Goal: Information Seeking & Learning: Learn about a topic

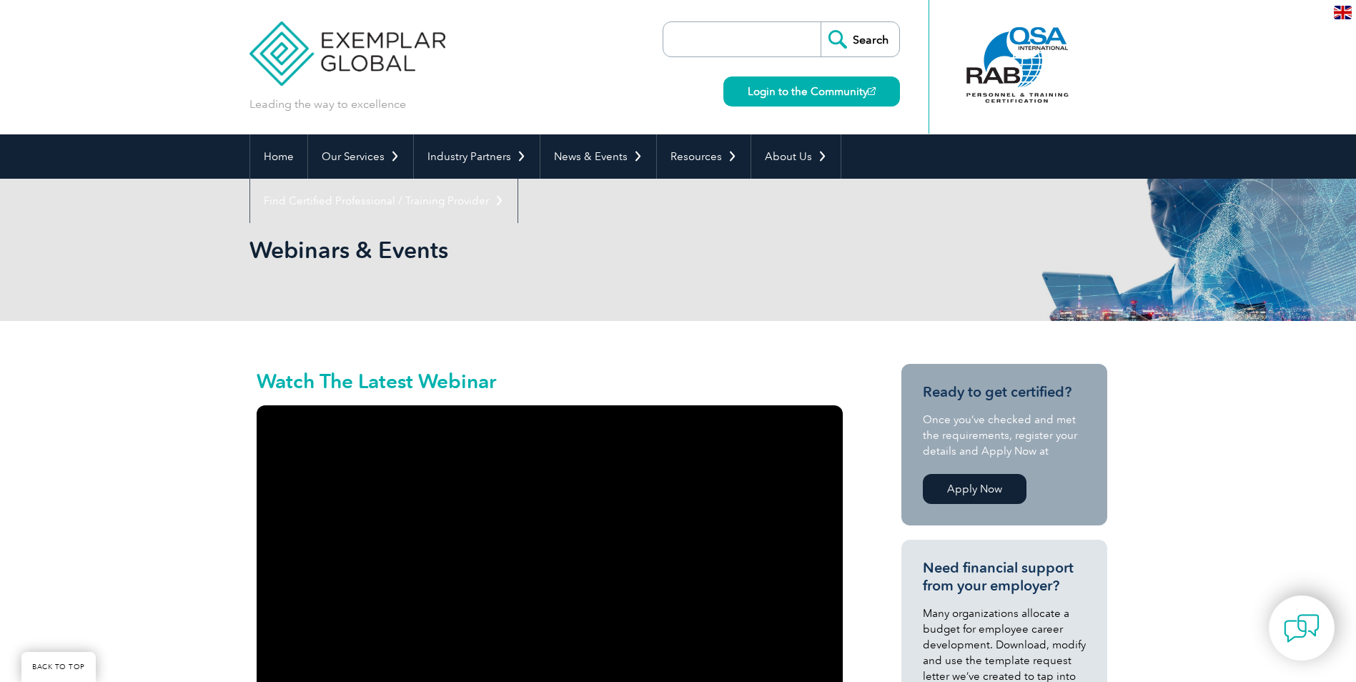
scroll to position [1255, 0]
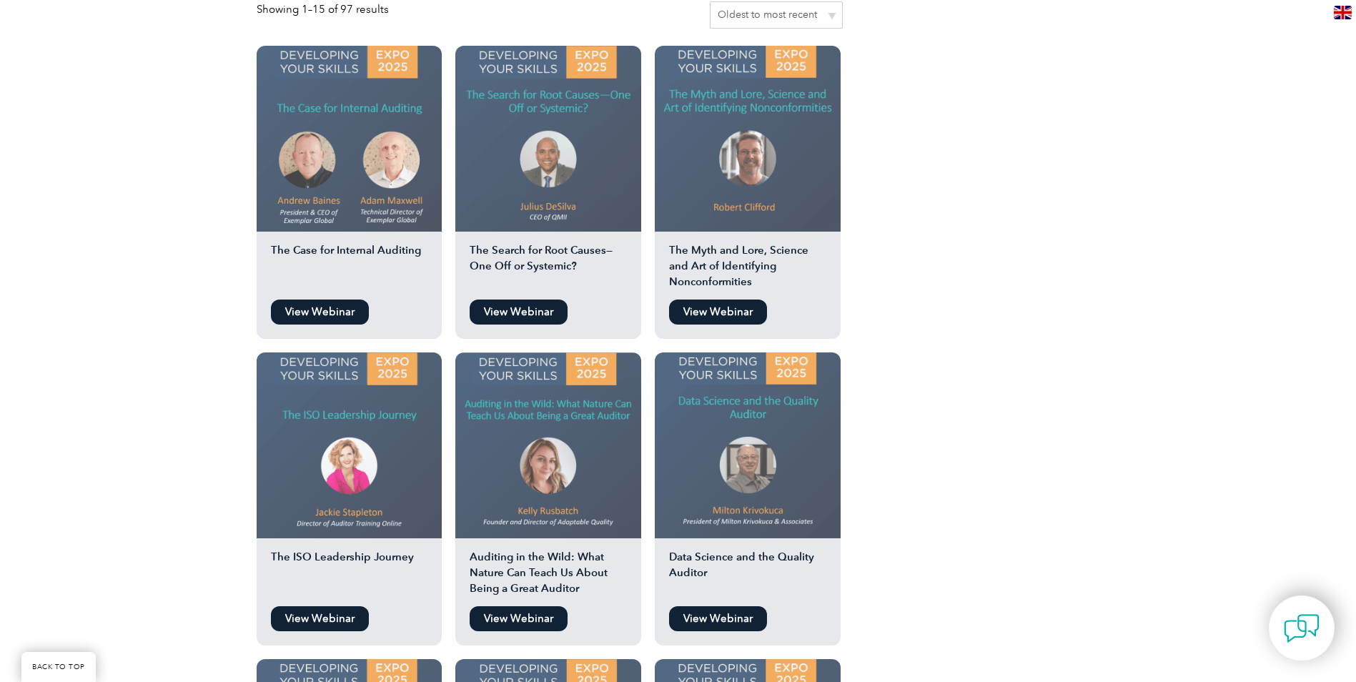
click at [318, 606] on link "View Webinar" at bounding box center [320, 618] width 98 height 25
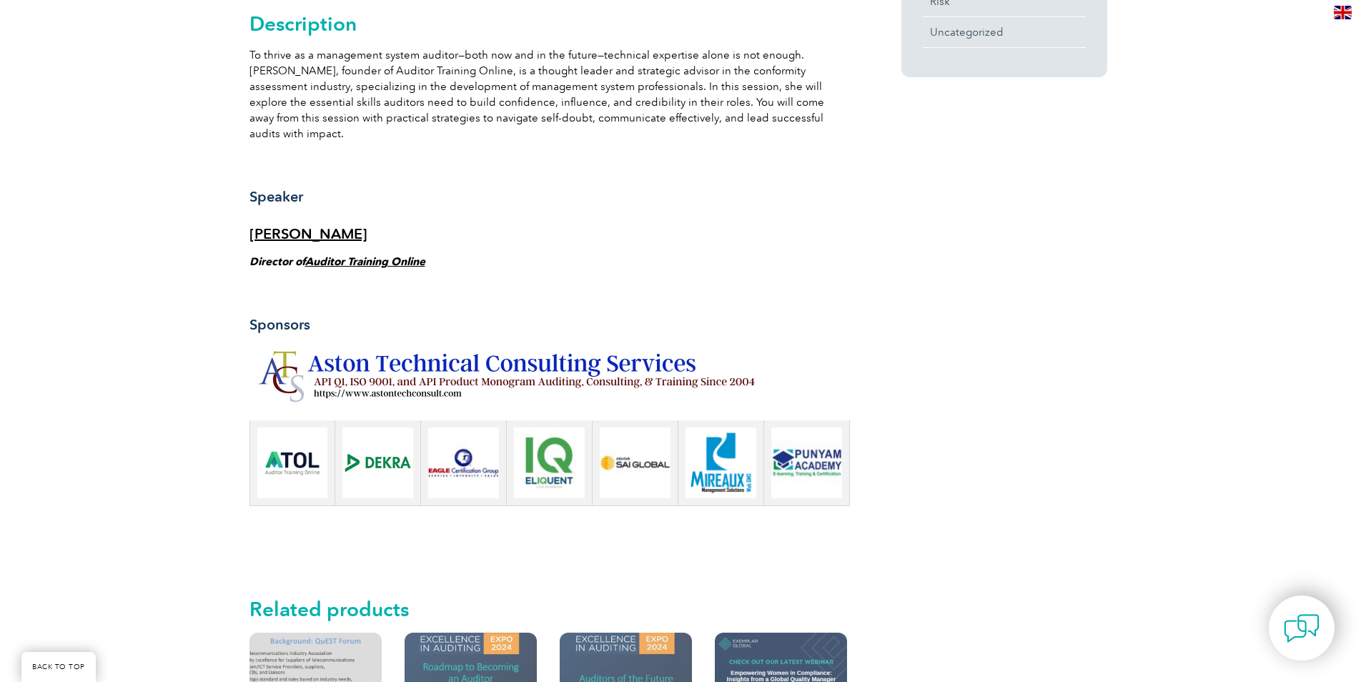
scroll to position [1000, 0]
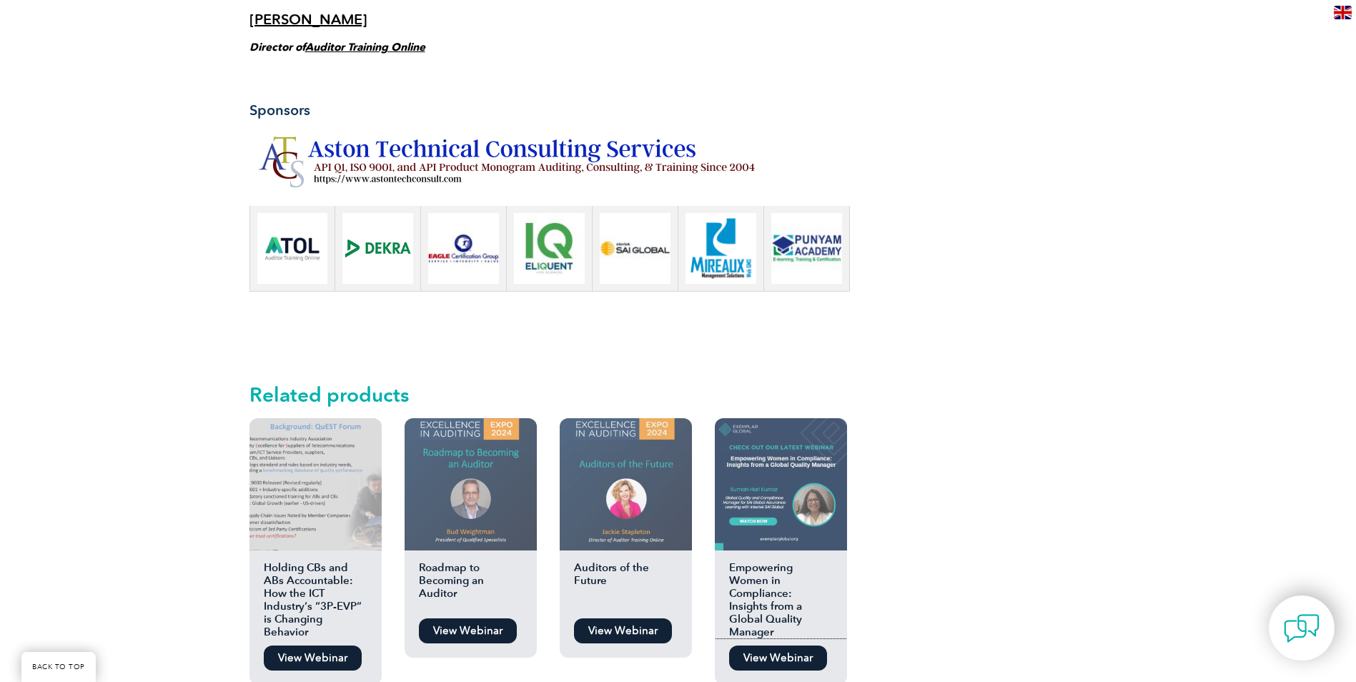
click at [770, 472] on img at bounding box center [781, 484] width 132 height 132
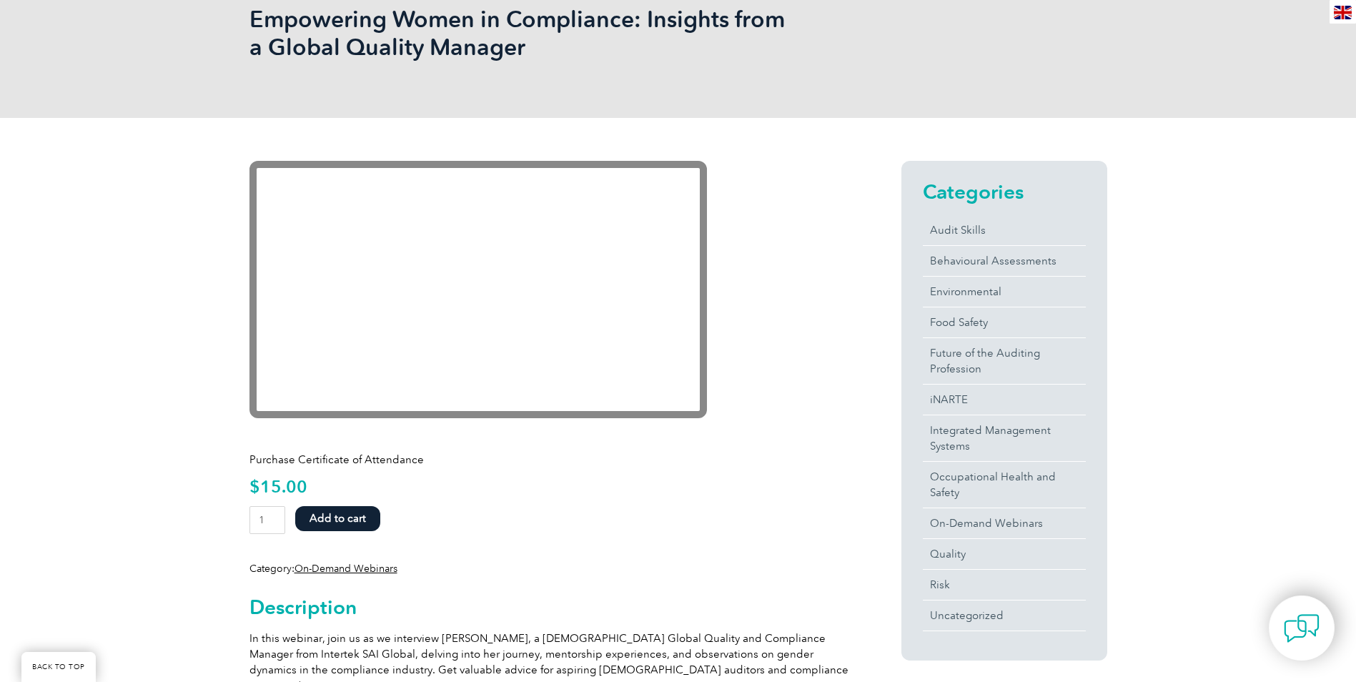
scroll to position [214, 0]
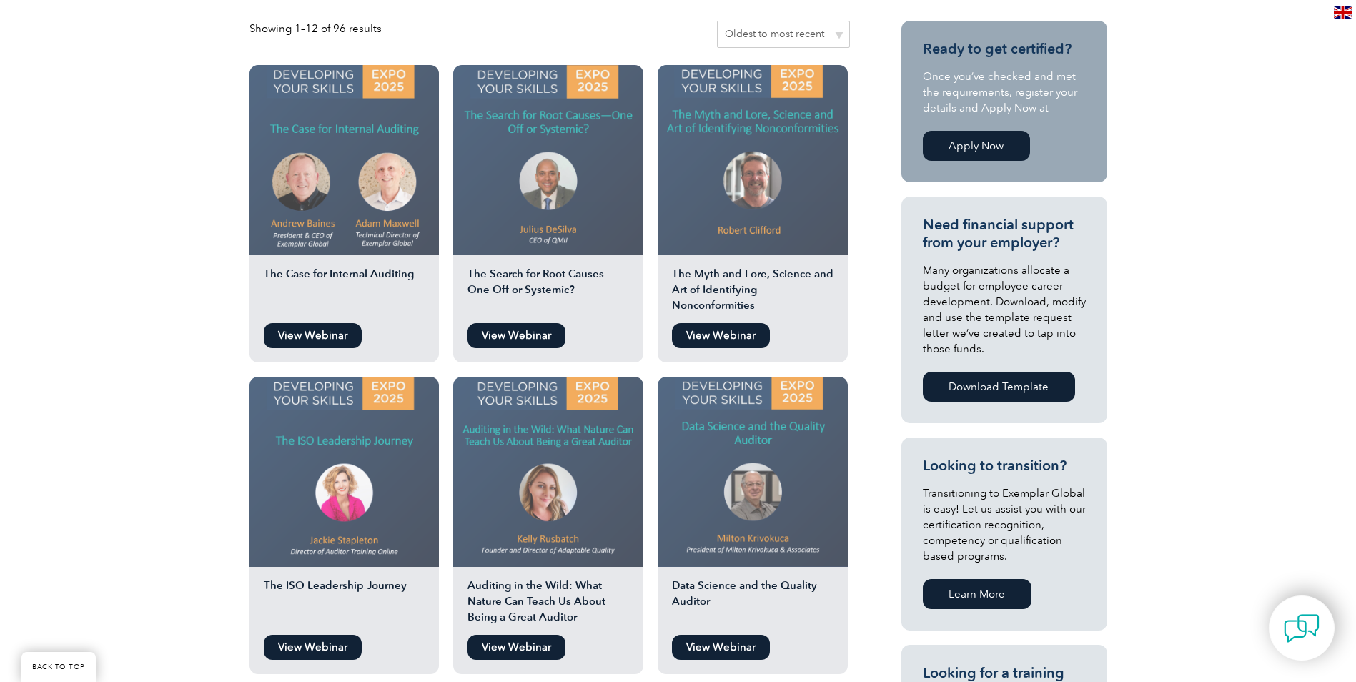
scroll to position [357, 0]
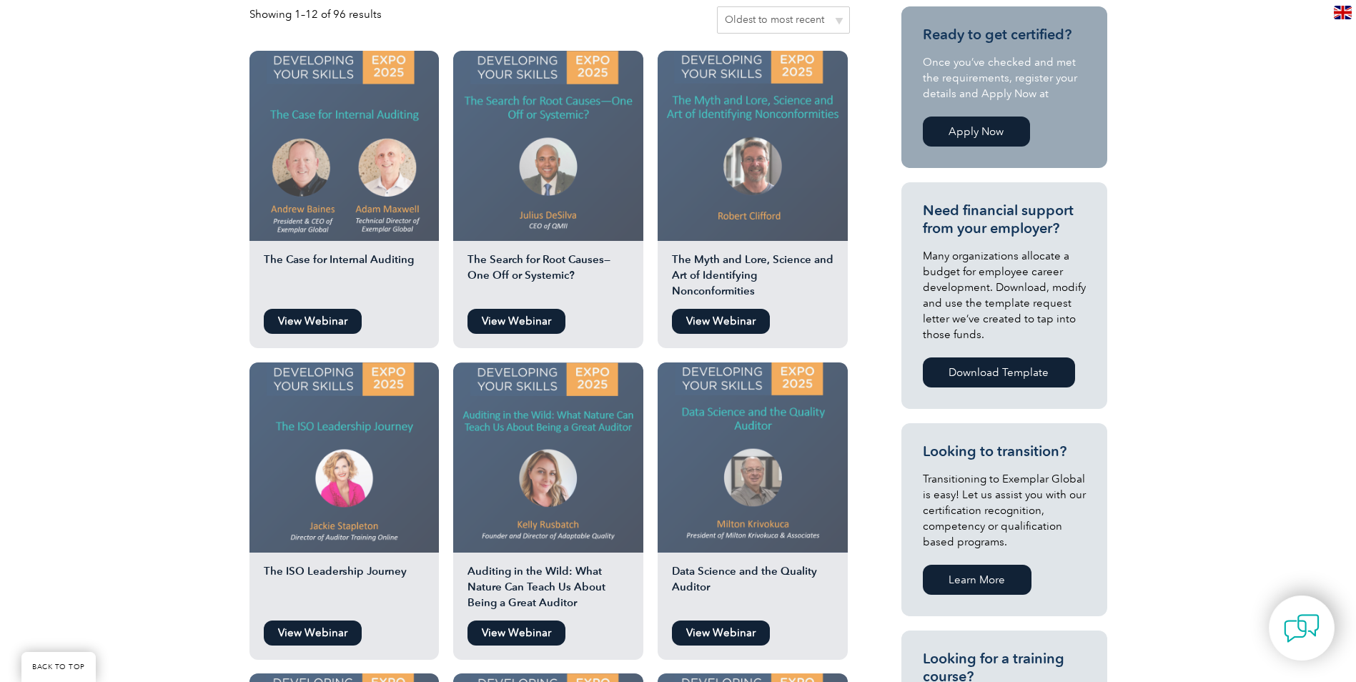
click at [316, 263] on h2 "The Case for Internal Auditing" at bounding box center [344, 277] width 190 height 50
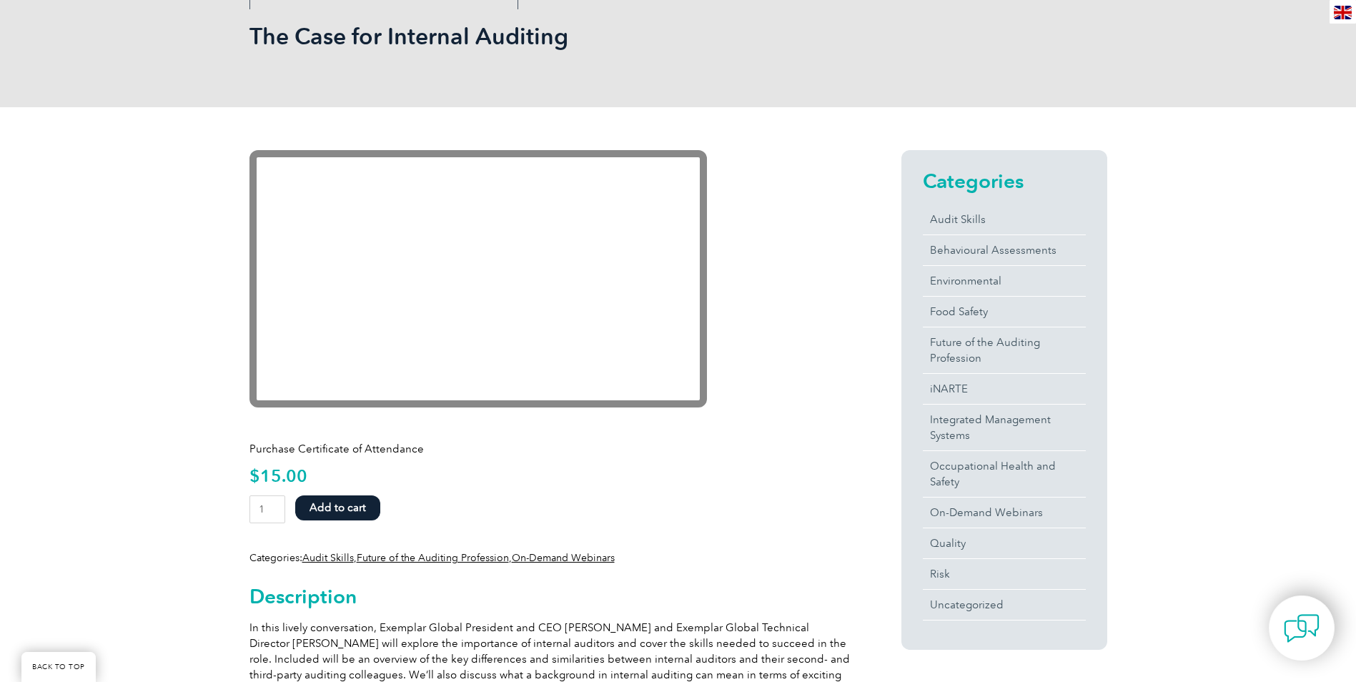
scroll to position [214, 0]
